Goal: Task Accomplishment & Management: Use online tool/utility

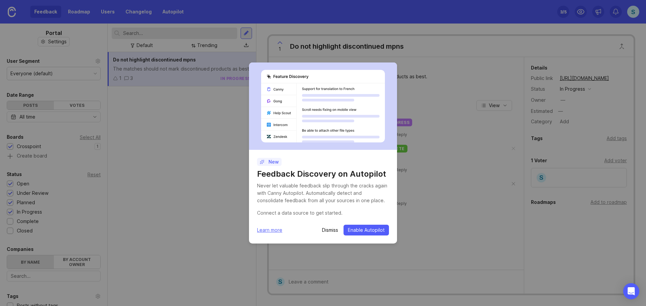
click at [180, 152] on div "New Feedback Discovery on Autopilot Never let valuable feedback slip through th…" at bounding box center [323, 153] width 646 height 306
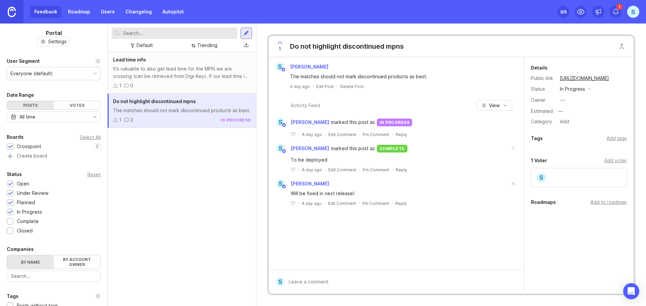
click at [199, 215] on div "Lead time info It's valuable to also get lead time for the MPN we are crossing …" at bounding box center [182, 179] width 148 height 254
click at [202, 75] on div "It's valuable to also get lead time for the MPN we are crossing (can be retriev…" at bounding box center [182, 72] width 138 height 15
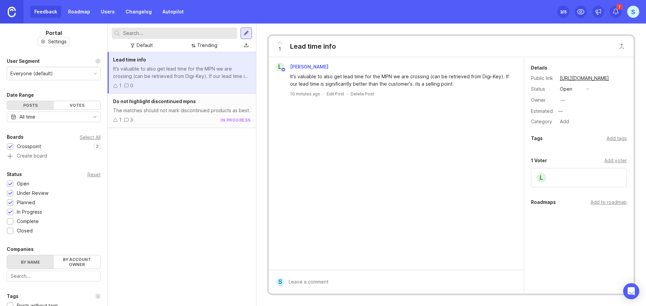
click at [584, 88] on button "open" at bounding box center [575, 89] width 34 height 9
click at [577, 122] on li "planned" at bounding box center [575, 126] width 34 height 12
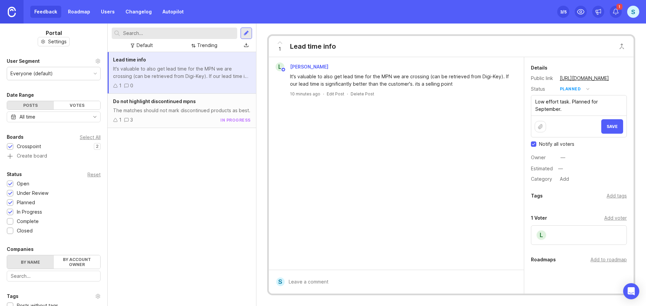
type textarea "Low effort task. Planned for September."
click at [612, 129] on span "Save" at bounding box center [612, 126] width 11 height 5
